Goal: Task Accomplishment & Management: Manage account settings

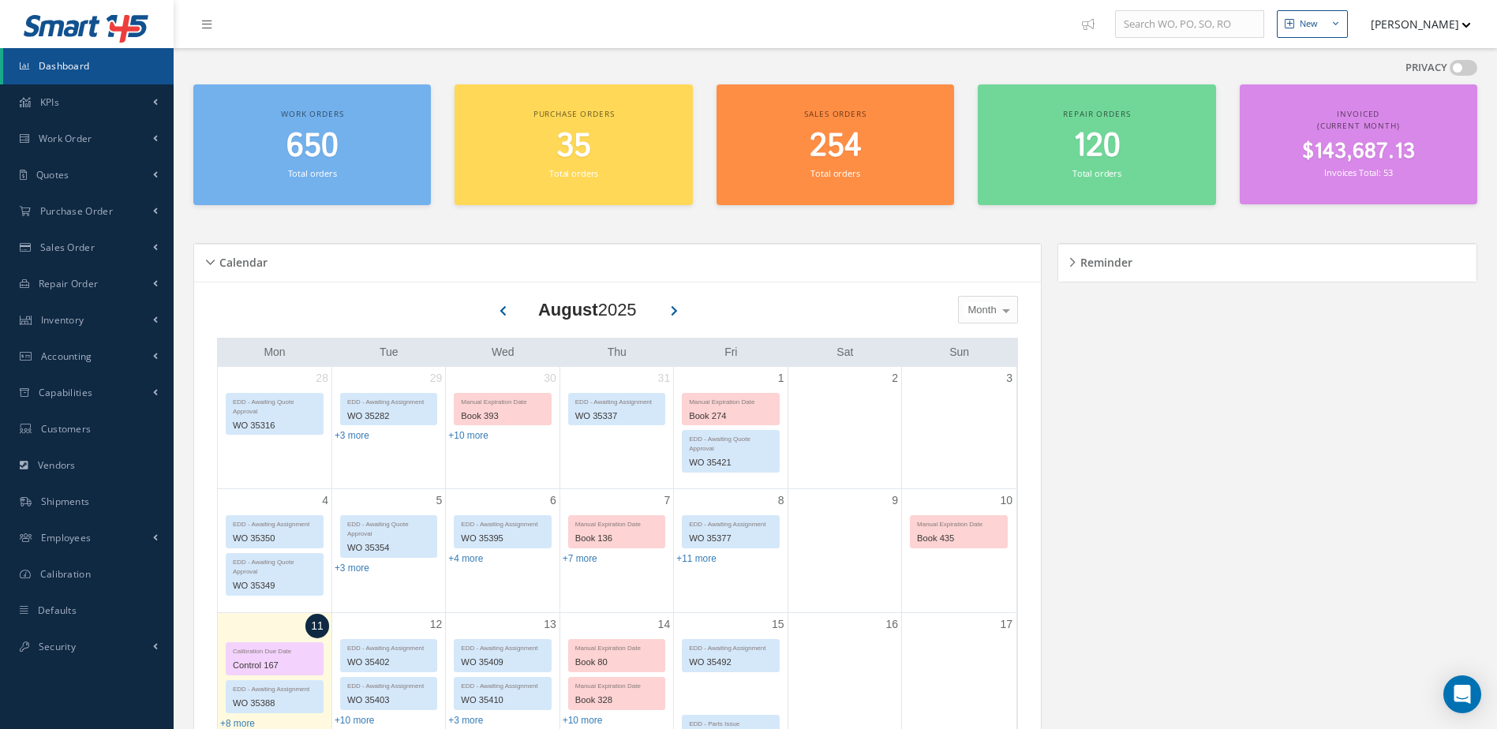
drag, startPoint x: 1433, startPoint y: 465, endPoint x: 1354, endPoint y: 552, distance: 117.9
click at [1354, 552] on div "Reminder Loading… 1 to 2 of 2 Calibration : 167 Calibration with Control #167 i…" at bounding box center [1264, 715] width 428 height 982
click at [109, 325] on link "Inventory" at bounding box center [87, 320] width 174 height 36
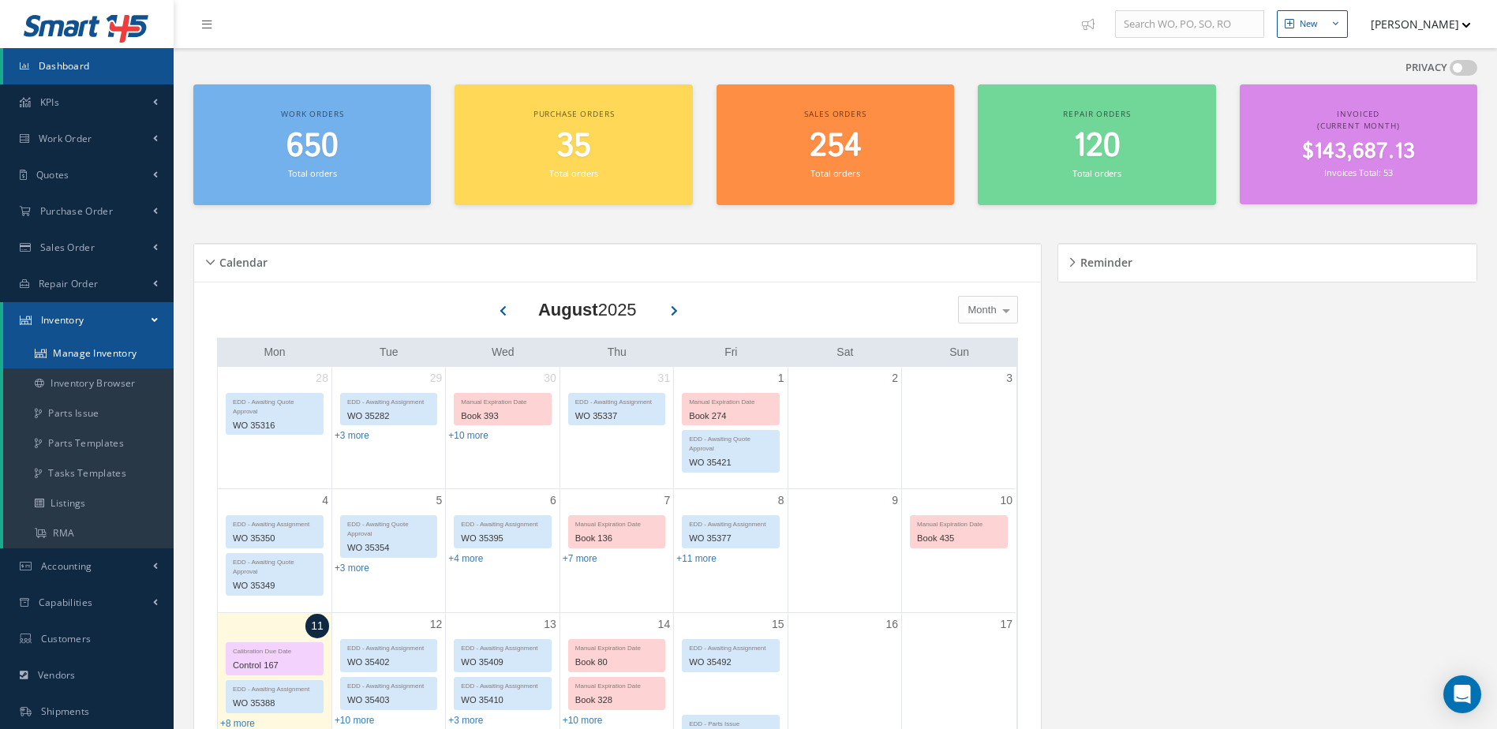
click at [109, 350] on link "Manage Inventory" at bounding box center [88, 354] width 170 height 30
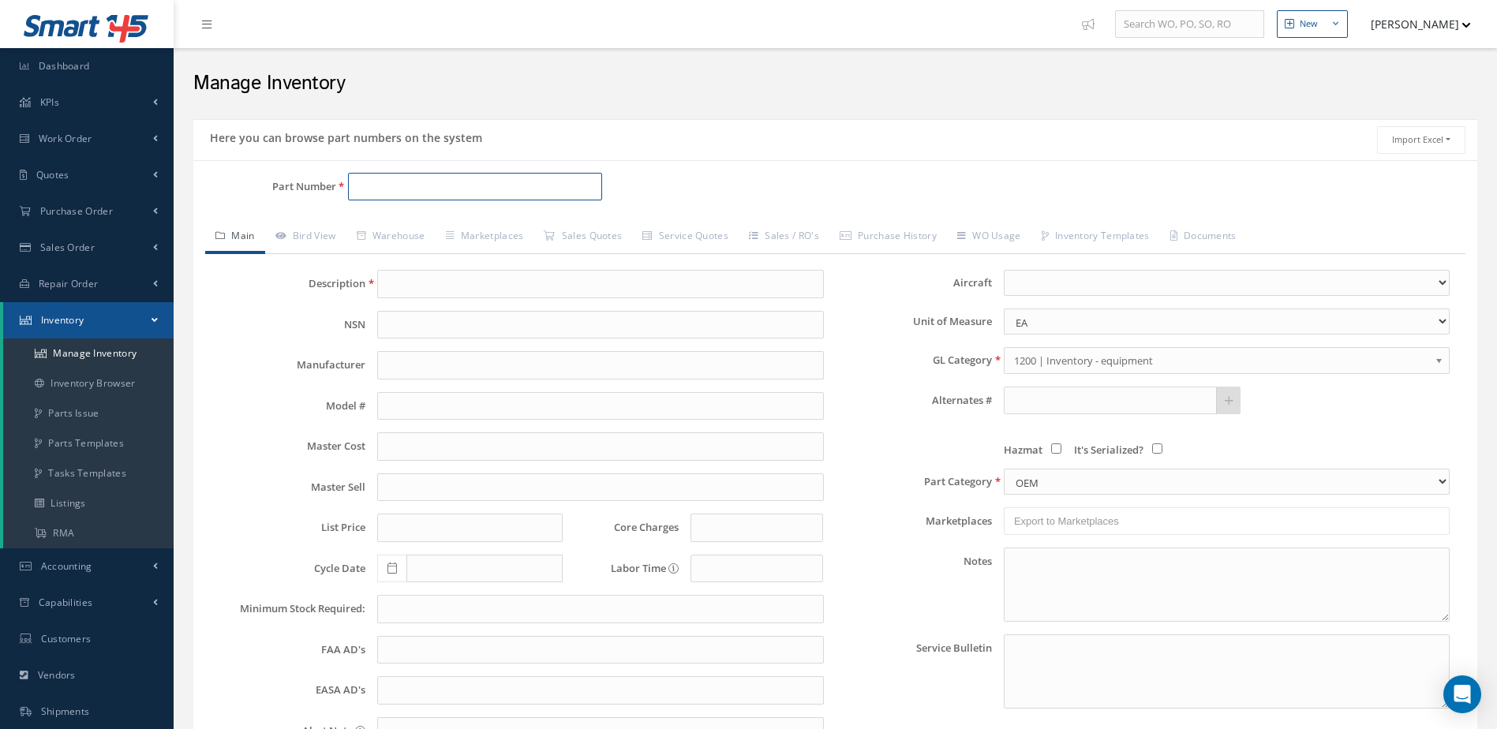
click at [458, 187] on input "Part Number" at bounding box center [475, 187] width 255 height 28
click at [508, 226] on span "BRAKE ASSEMBLY" at bounding box center [613, 227] width 237 height 17
type input "30-204A"
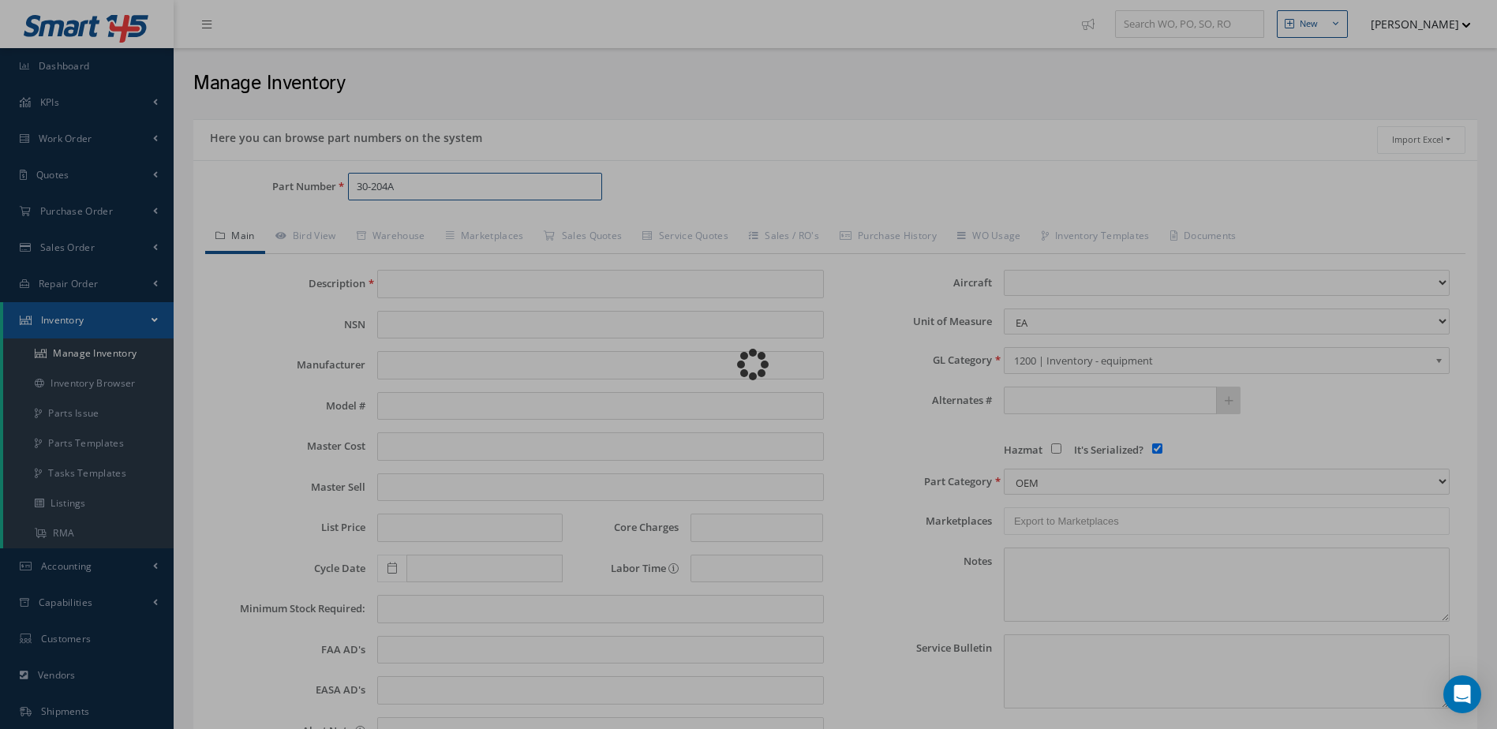
type input "BRAKE ASSEMBLY"
type input "0.00"
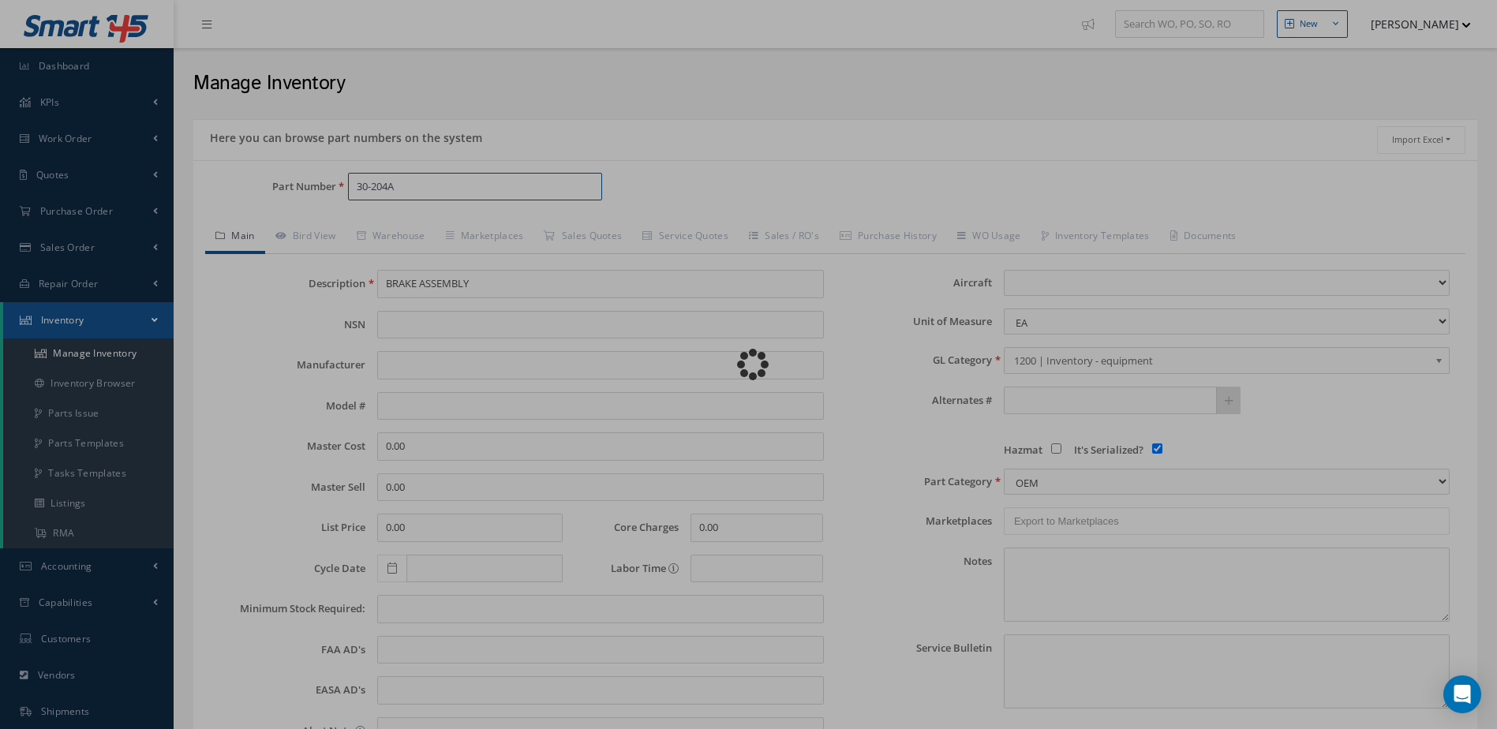
select select
checkbox input "true"
type textarea "JULY 2025 STD OH $6,850.00 20 DAYS LEAD TIME * -- JESSICA RODRIGUEZ 07/28/2025 …"
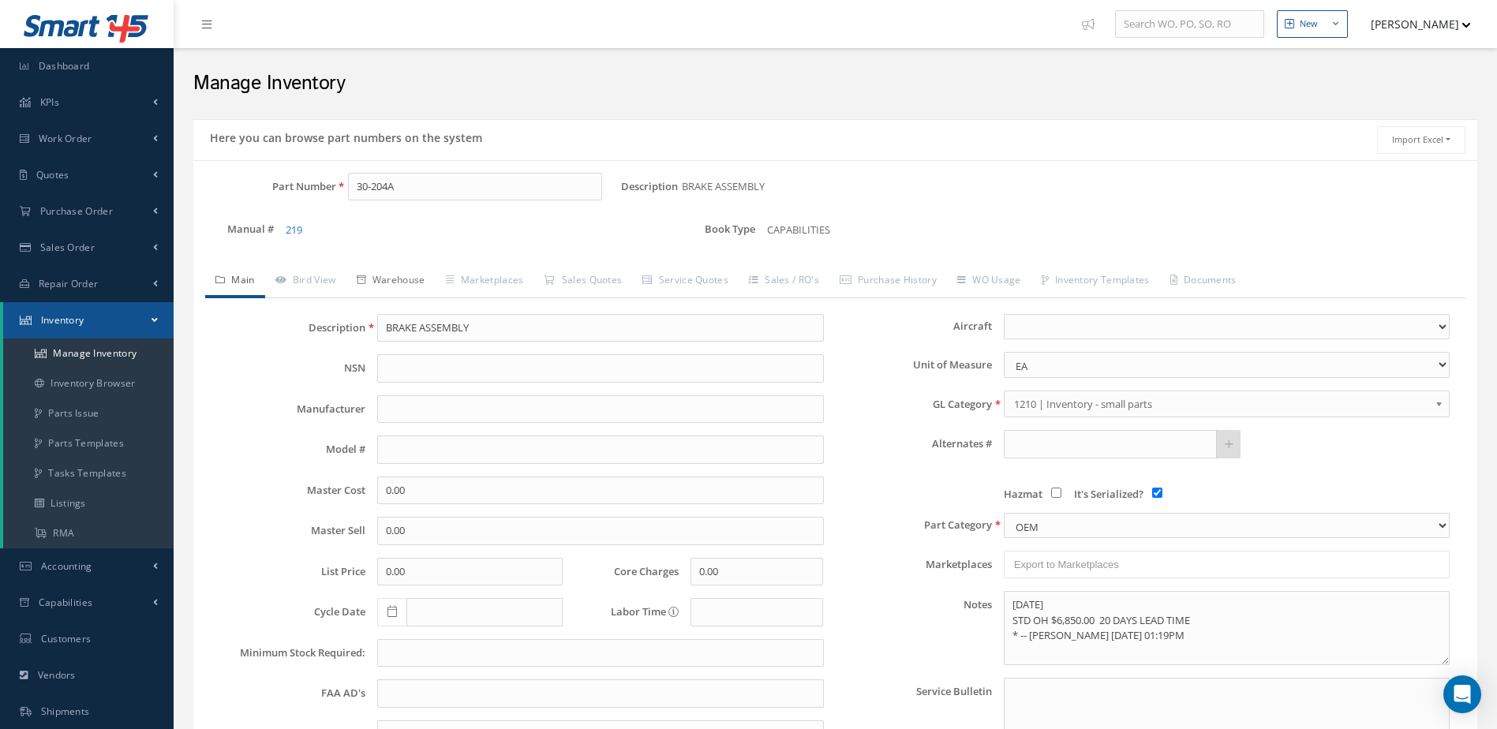
click at [419, 276] on link "Warehouse" at bounding box center [390, 281] width 89 height 33
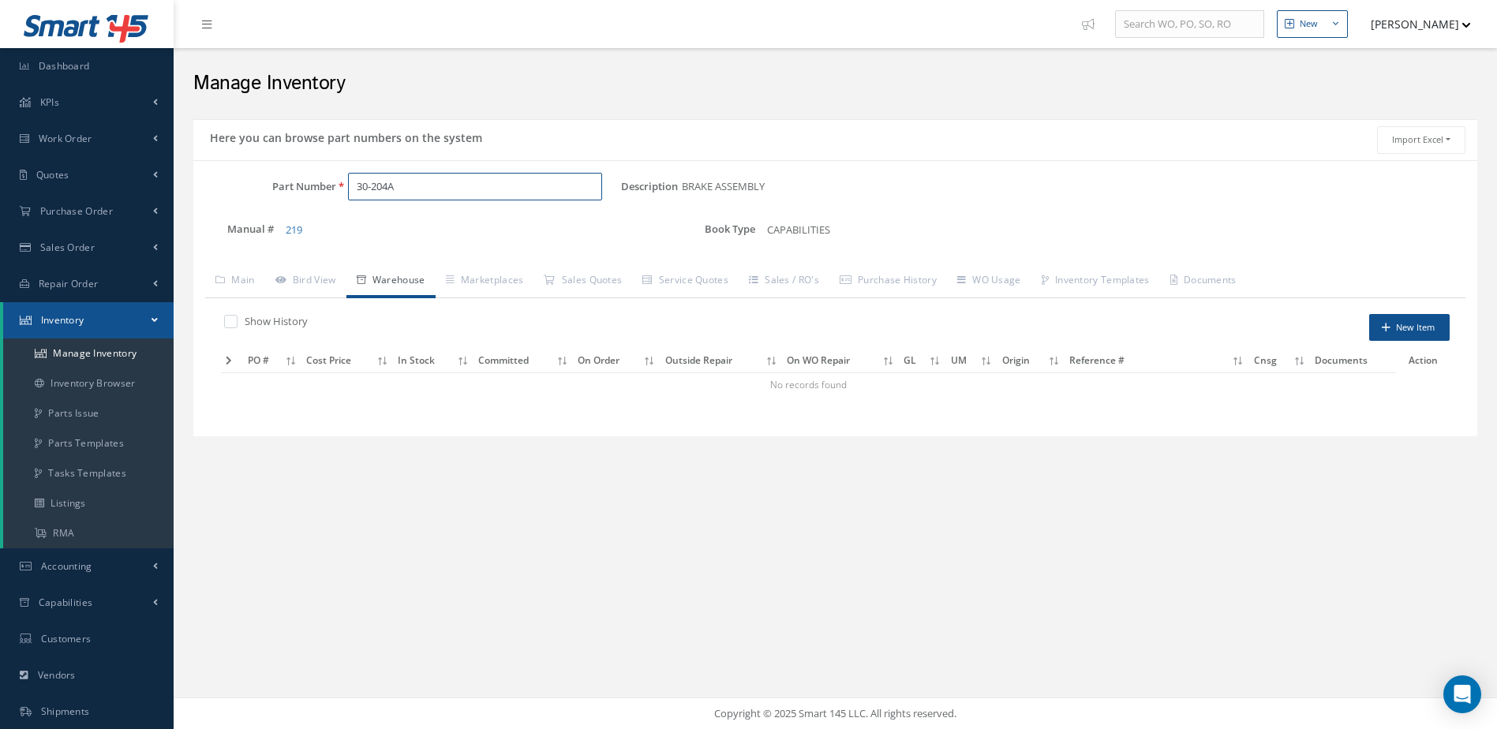
drag, startPoint x: 411, startPoint y: 194, endPoint x: 329, endPoint y: 203, distance: 82.5
click at [329, 203] on div "Part Number 30-204A" at bounding box center [407, 193] width 428 height 41
click at [511, 225] on span "STARTER GENERATOR" at bounding box center [613, 227] width 237 height 17
drag, startPoint x: 488, startPoint y: 196, endPoint x: 236, endPoint y: 211, distance: 252.9
click at [236, 211] on div "Part Number 23048-020" at bounding box center [407, 193] width 428 height 41
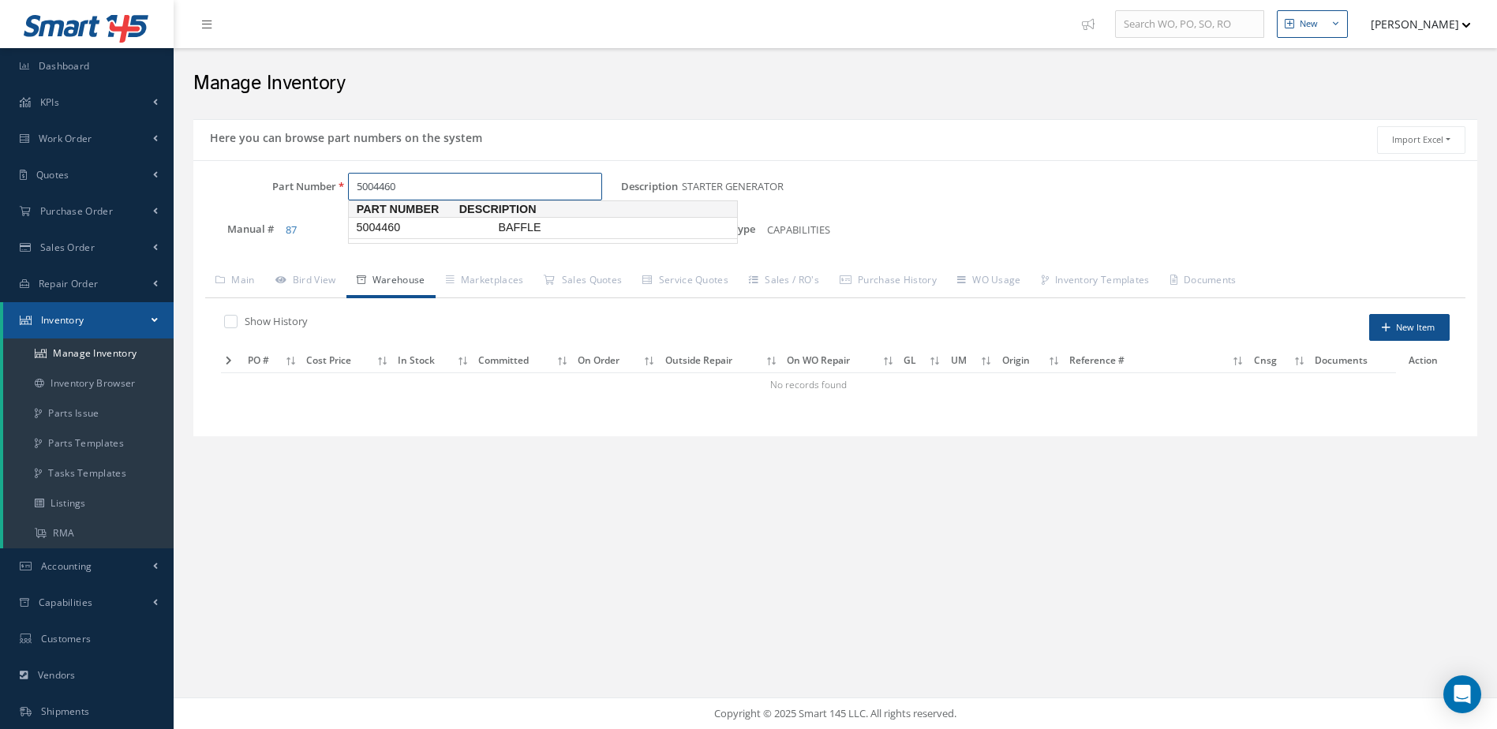
click at [458, 226] on span "5004460" at bounding box center [424, 227] width 142 height 17
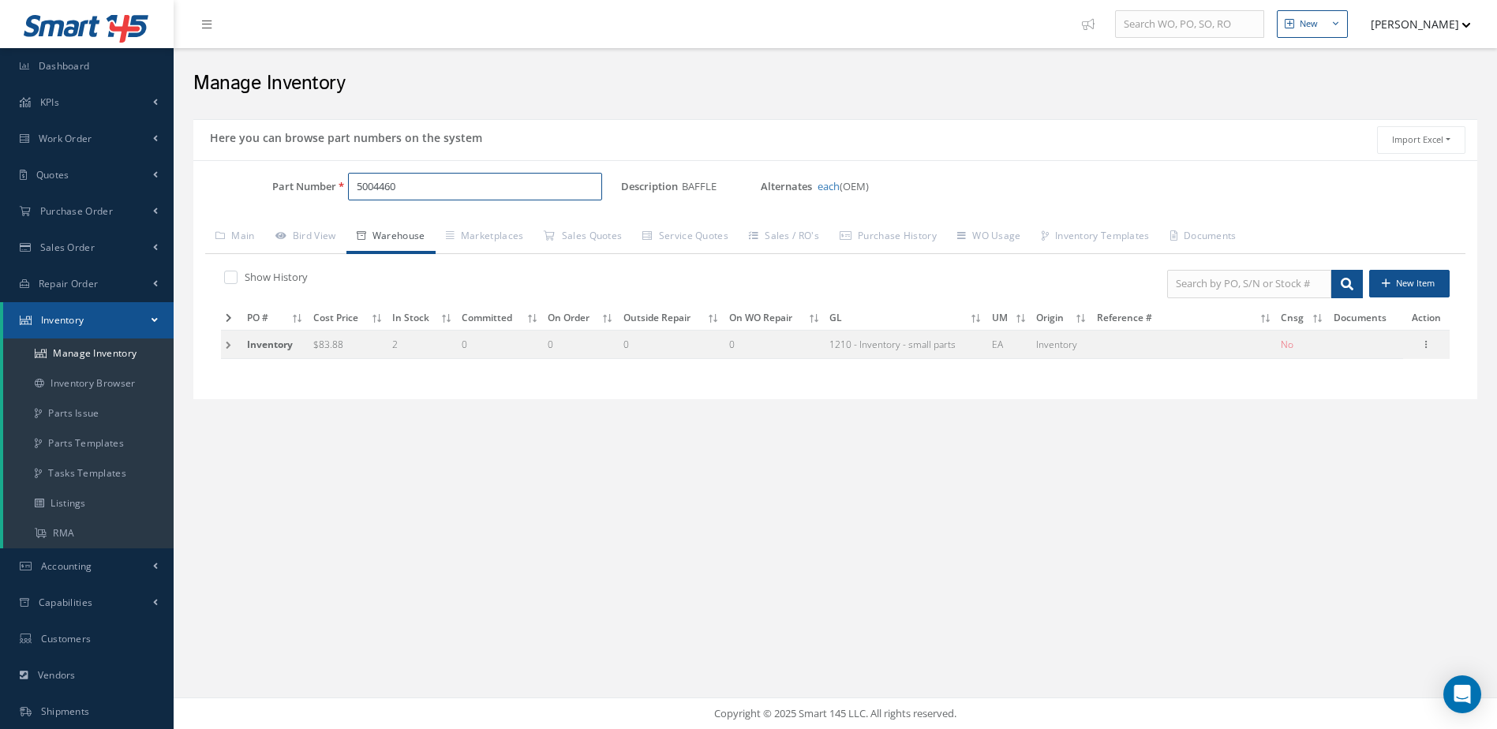
type input "5004460"
